Goal: Task Accomplishment & Management: Use online tool/utility

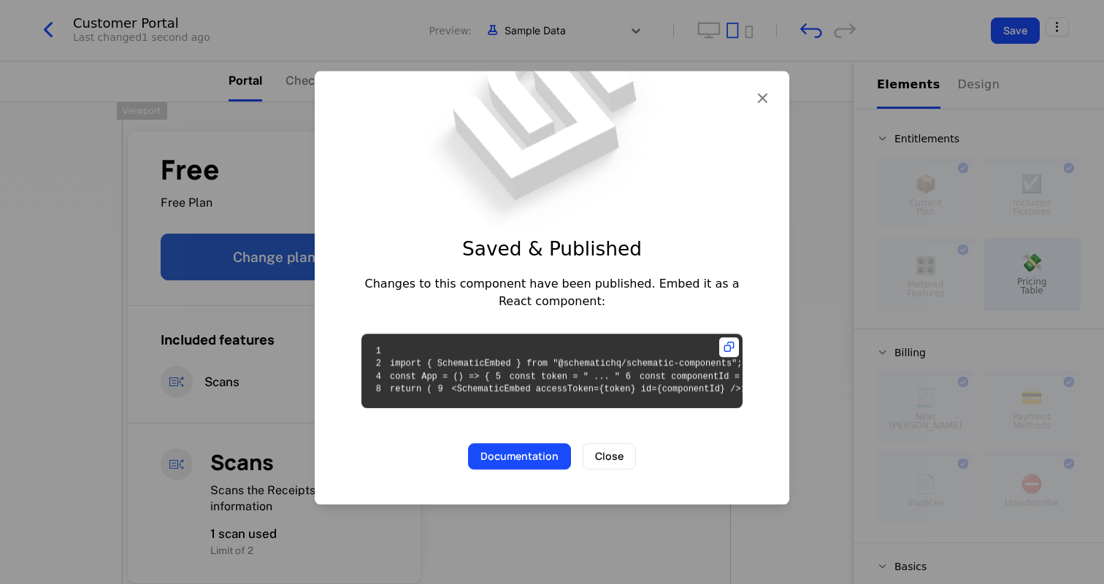
scroll to position [0, 31]
click at [763, 88] on icon "button" at bounding box center [762, 97] width 19 height 19
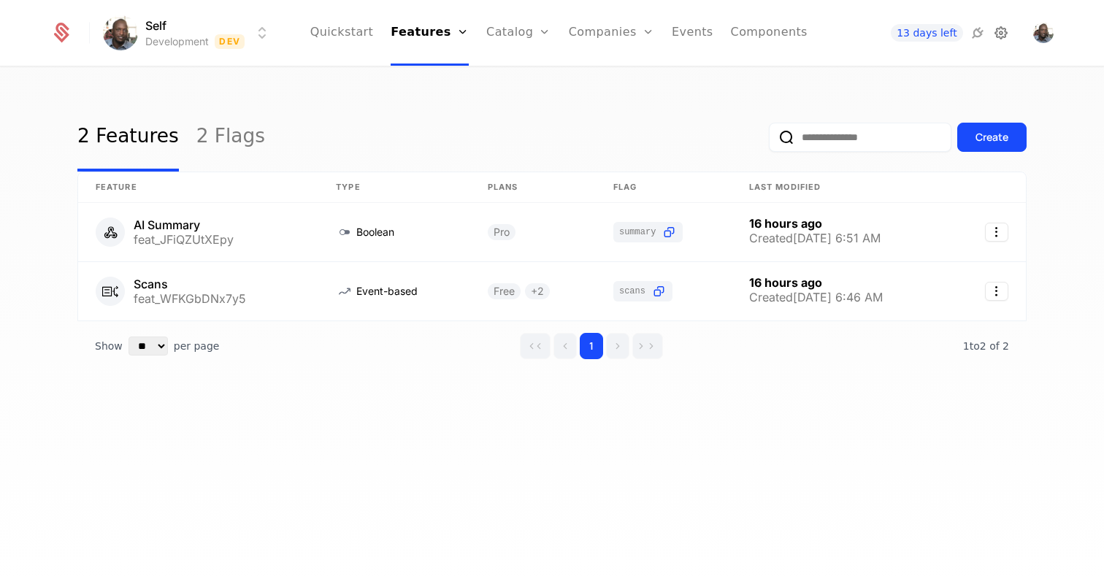
click at [1005, 30] on icon at bounding box center [1002, 33] width 18 height 18
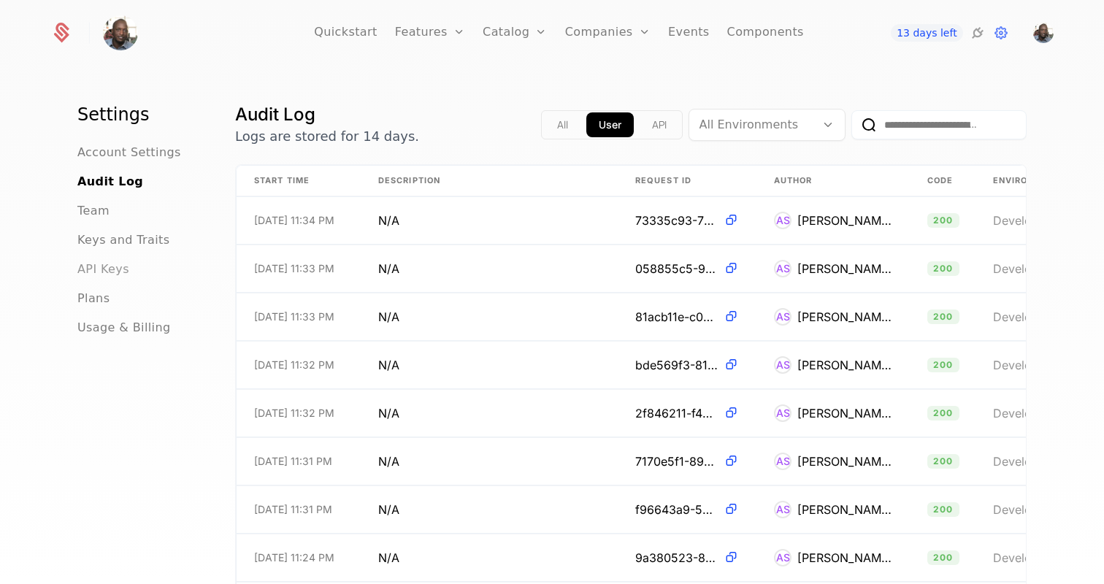
click at [98, 269] on span "API Keys" at bounding box center [103, 270] width 52 height 18
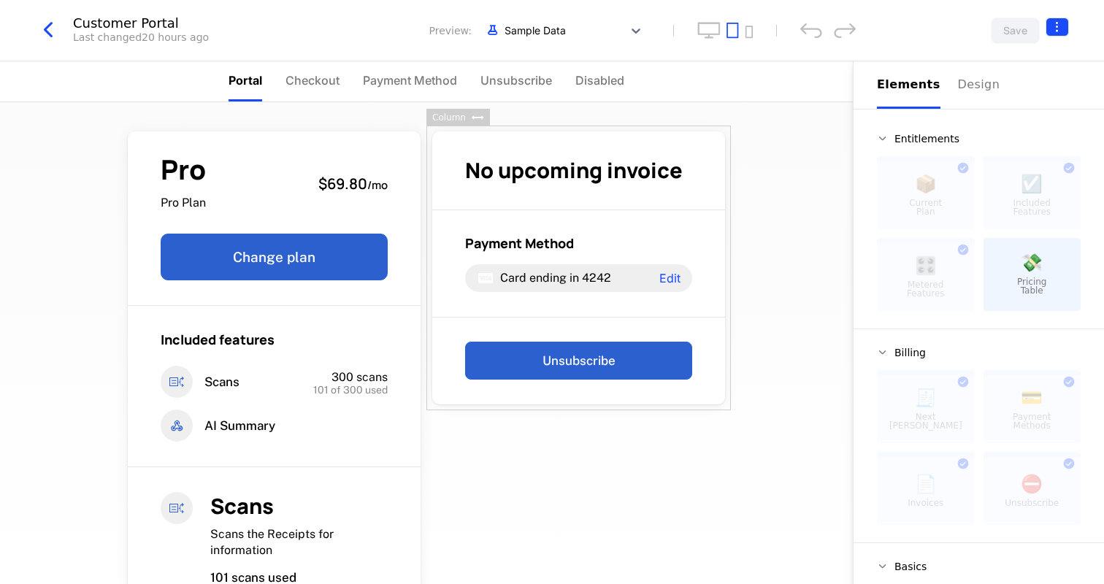
click at [1055, 23] on html "Self Development Dev Quickstart Features Features Flags Catalog Plans Add Ons C…" at bounding box center [552, 292] width 1104 height 584
click at [987, 115] on span "cmpn_7dTYvTxRhAP" at bounding box center [982, 119] width 84 height 9
click at [1036, 119] on icon "button" at bounding box center [1037, 119] width 15 height 15
